Goal: Information Seeking & Learning: Learn about a topic

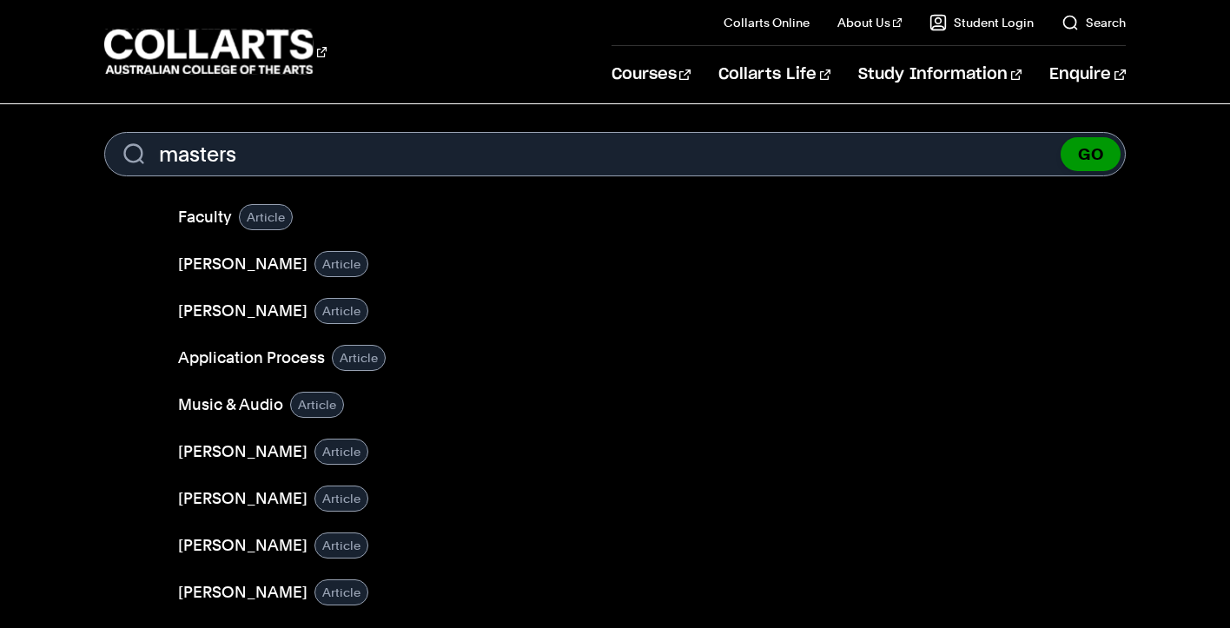
type input "masters"
click at [1093, 156] on button "GO" at bounding box center [1091, 154] width 60 height 34
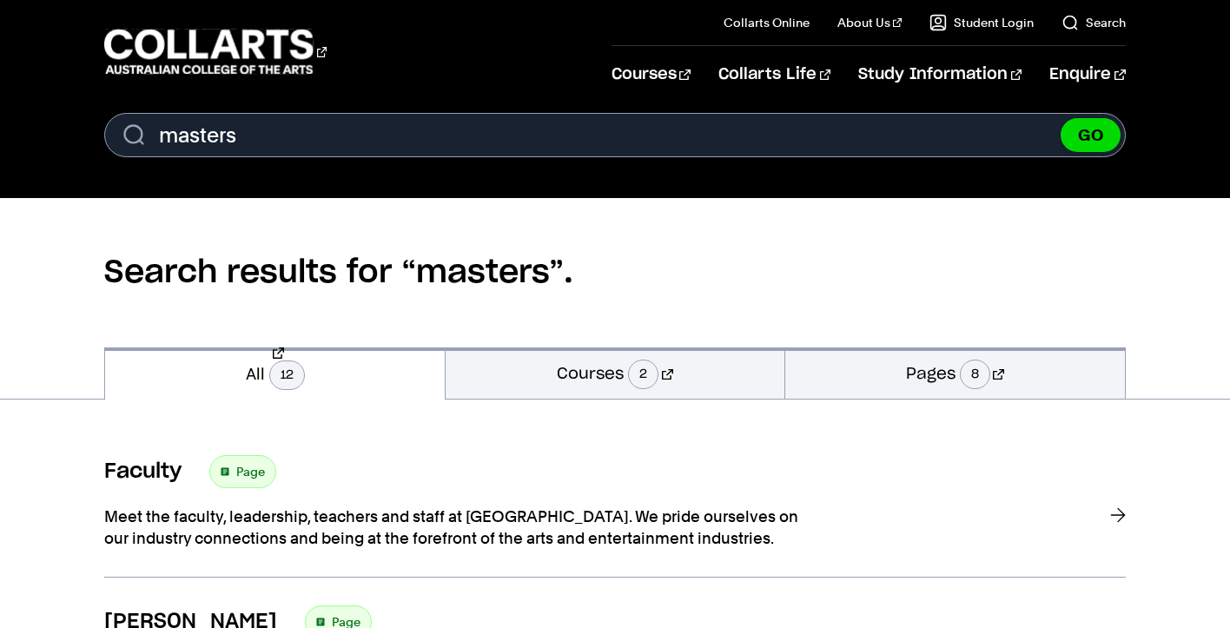
scroll to position [23, 0]
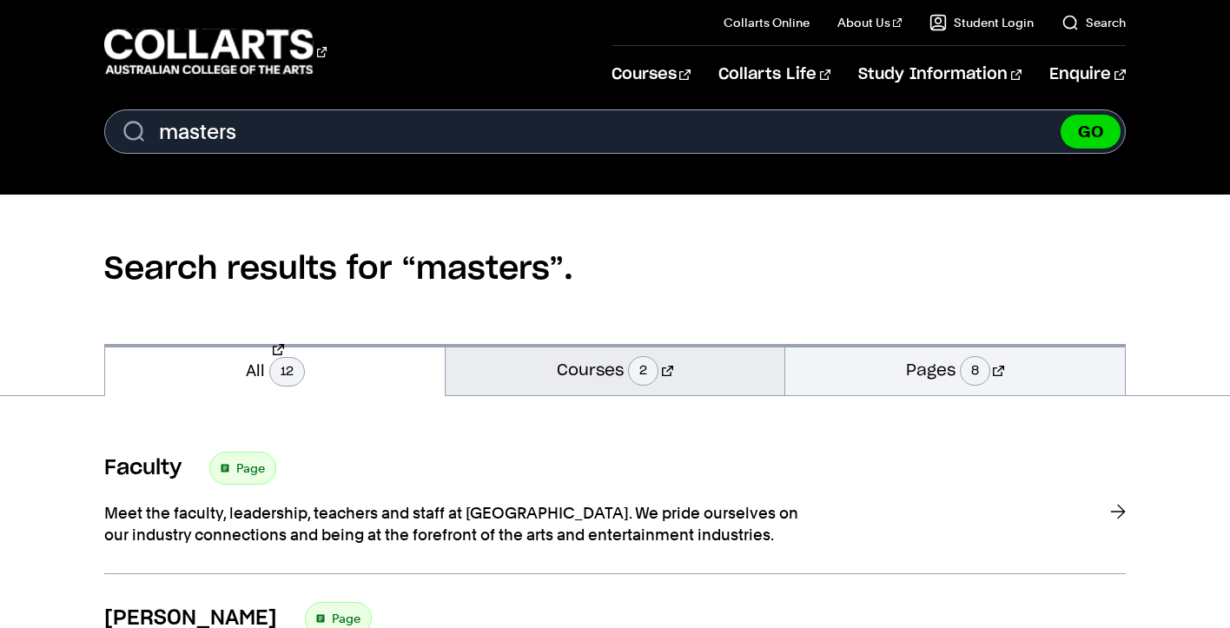
click at [550, 367] on link "Courses 2" at bounding box center [615, 369] width 339 height 51
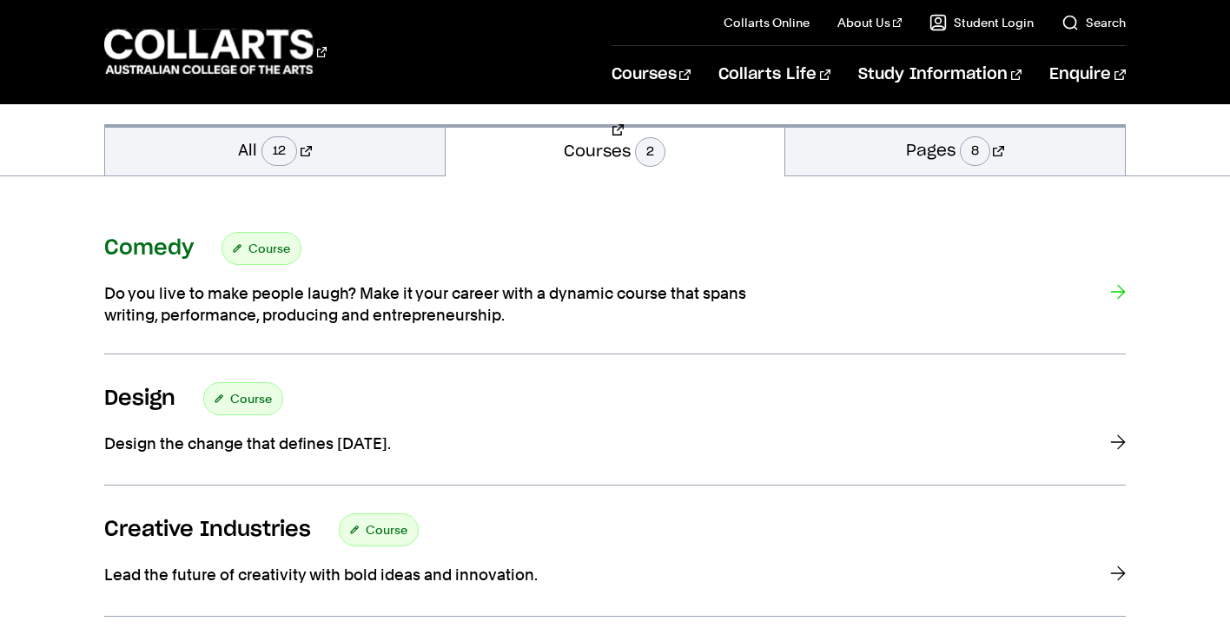
scroll to position [215, 0]
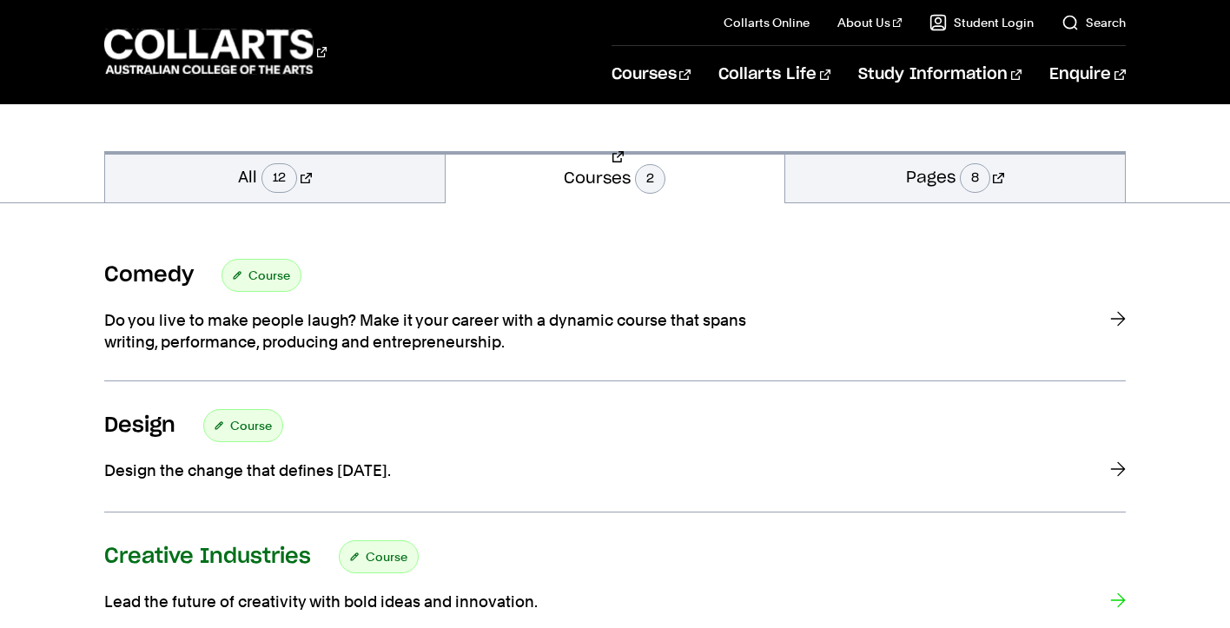
click at [277, 549] on h3 "Creative Industries" at bounding box center [207, 557] width 207 height 26
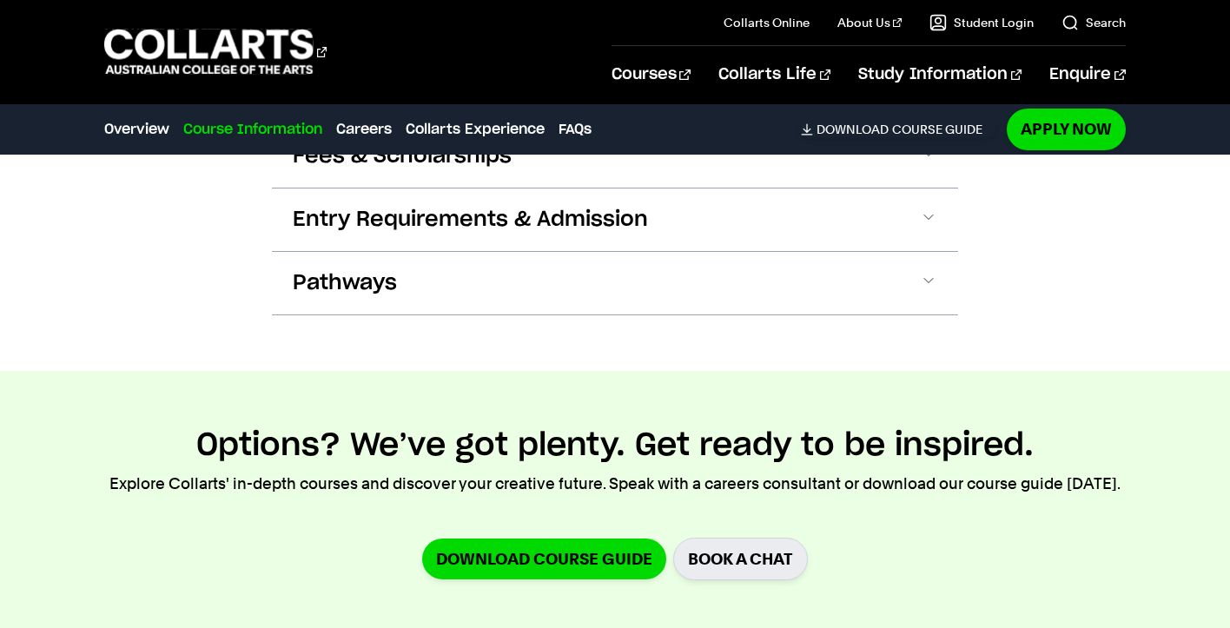
scroll to position [1213, 0]
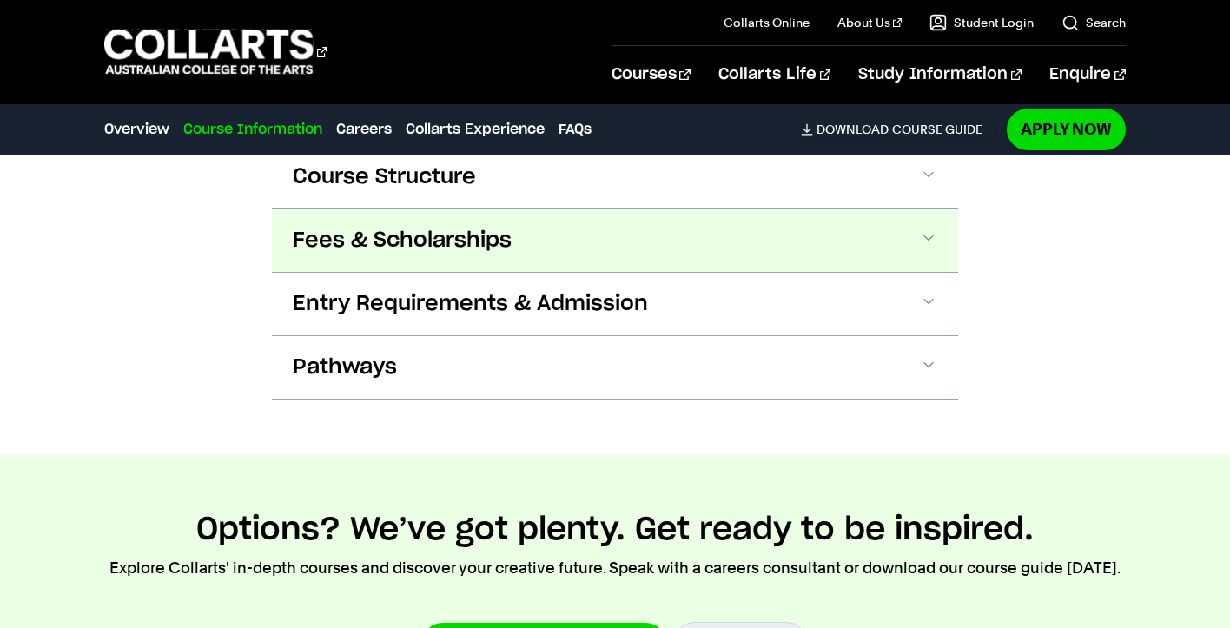
click at [478, 236] on span "Fees & Scholarships" at bounding box center [402, 241] width 219 height 28
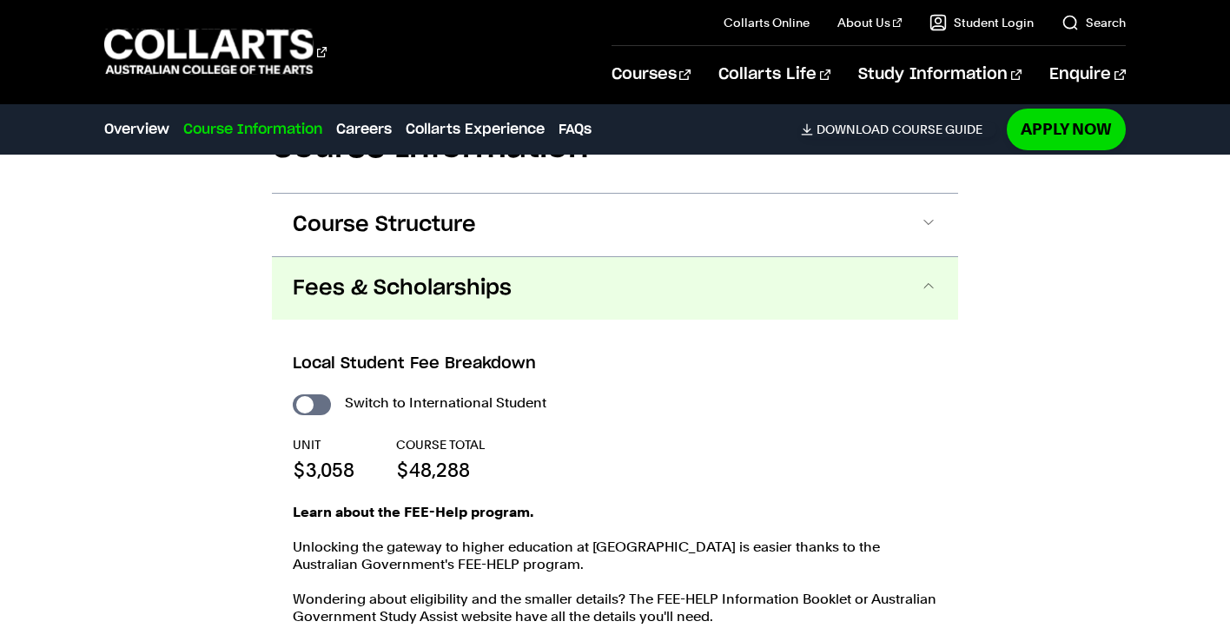
scroll to position [1147, 0]
